Goal: Obtain resource: Obtain resource

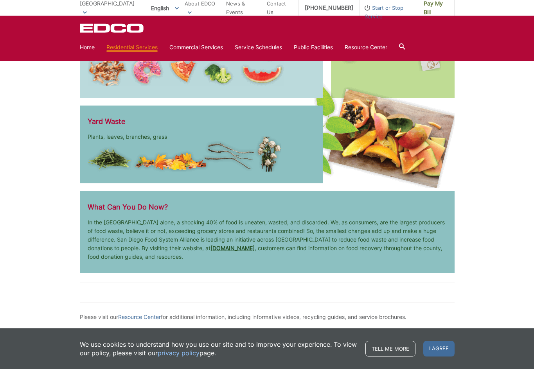
scroll to position [1105, 0]
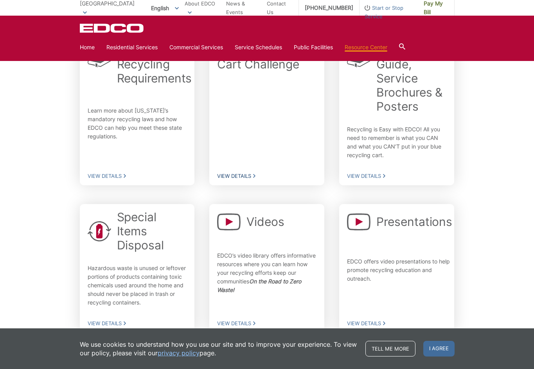
scroll to position [196, 0]
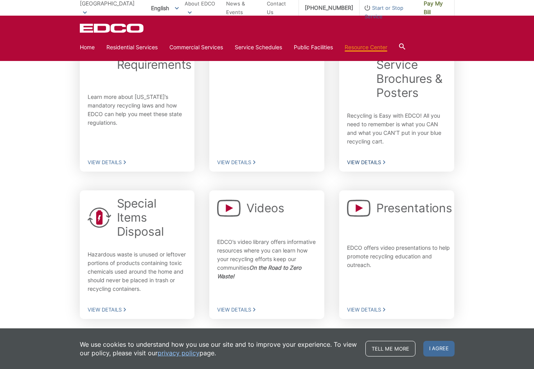
click at [382, 163] on span "View Details" at bounding box center [396, 162] width 99 height 7
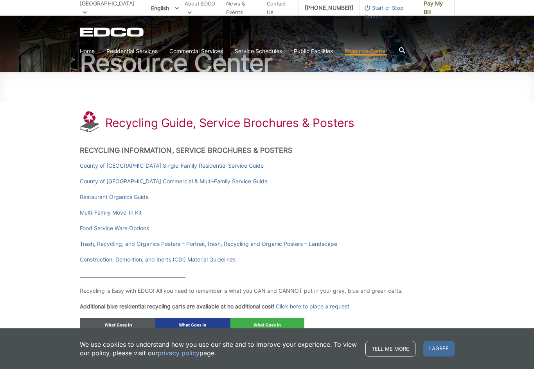
scroll to position [78, 0]
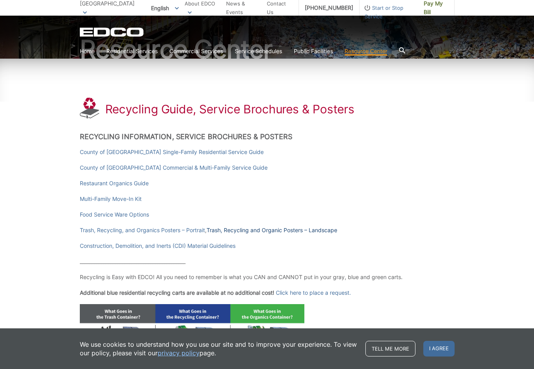
click at [220, 229] on link "Trash, Recycling and Organic Posters – Landscape" at bounding box center [272, 230] width 131 height 9
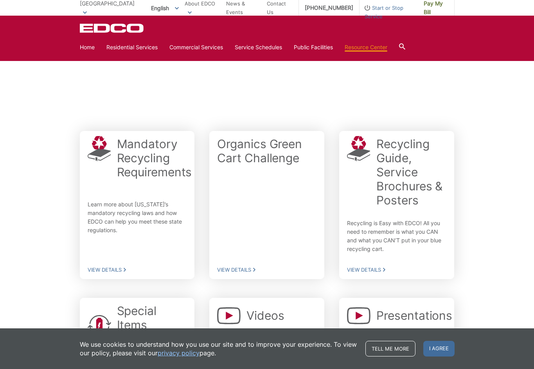
scroll to position [78, 0]
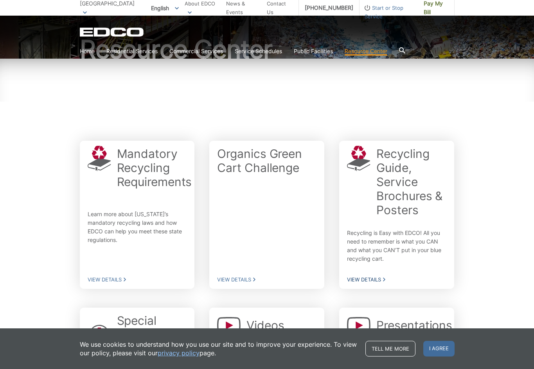
click at [365, 279] on span "View Details" at bounding box center [396, 279] width 99 height 7
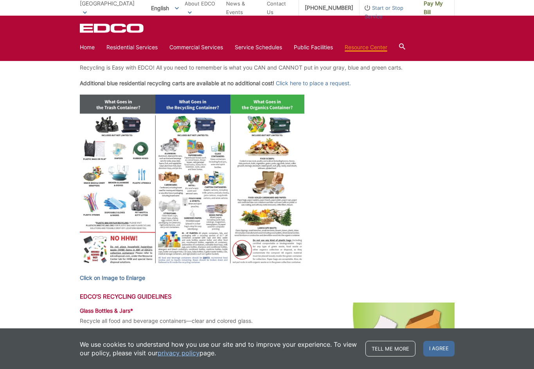
scroll to position [274, 0]
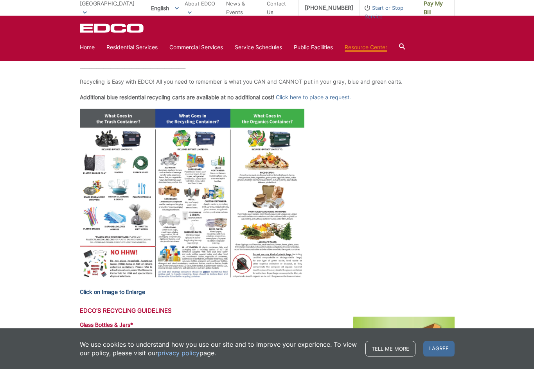
click at [143, 291] on strong "Click on Image to Enlarge" at bounding box center [112, 292] width 65 height 7
